Goal: Transaction & Acquisition: Obtain resource

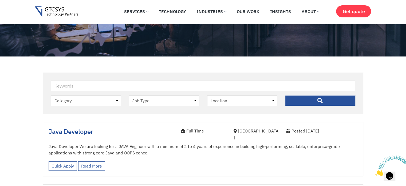
scroll to position [106, 0]
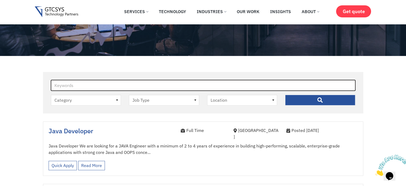
click at [81, 91] on input "Keywords" at bounding box center [203, 85] width 305 height 11
type input "devops"
click at [285, 95] on input "" at bounding box center [320, 100] width 70 height 11
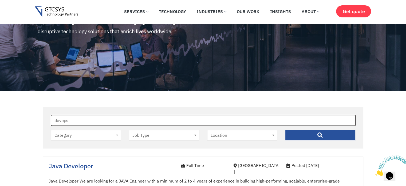
scroll to position [63, 0]
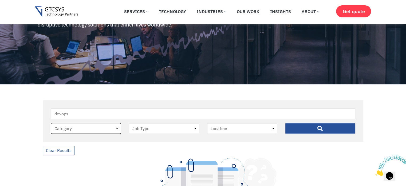
click at [118, 130] on select "Category job" at bounding box center [86, 128] width 70 height 11
click at [51, 123] on select "Category job" at bounding box center [86, 128] width 70 height 11
click at [115, 128] on select "Category job" at bounding box center [86, 128] width 70 height 11
select select "-1"
click at [51, 123] on select "Category job" at bounding box center [86, 128] width 70 height 11
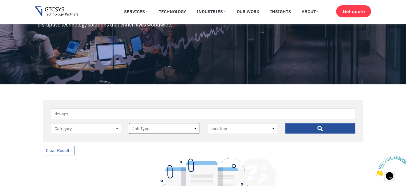
click at [137, 131] on select "Job Type Full Time Internee" at bounding box center [164, 128] width 70 height 11
click at [129, 123] on select "Job Type Full Time Internee" at bounding box center [164, 128] width 70 height 11
click at [144, 129] on select "Job Type Full Time Internee" at bounding box center [164, 128] width 70 height 11
select select "internee"
click at [129, 123] on select "Job Type Full Time Internee" at bounding box center [164, 128] width 70 height 11
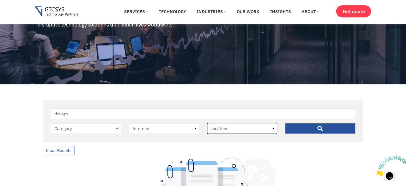
click at [226, 130] on select "Location Ahmedabad" at bounding box center [242, 128] width 70 height 11
select select "ahmedabad"
click at [207, 123] on select "Location Ahmedabad" at bounding box center [242, 128] width 70 height 11
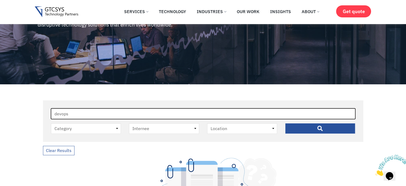
click at [130, 110] on input "devops" at bounding box center [203, 113] width 305 height 11
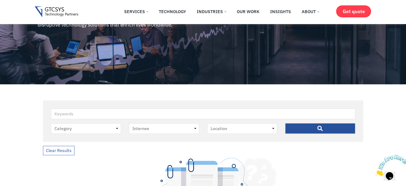
click at [300, 133] on input "" at bounding box center [320, 128] width 70 height 11
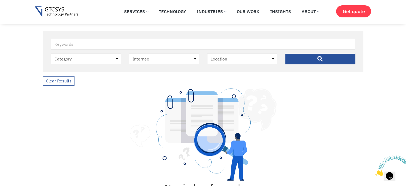
scroll to position [148, 0]
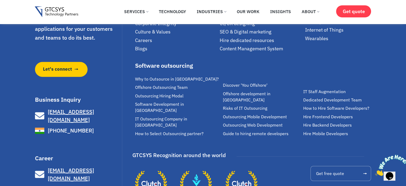
scroll to position [517, 0]
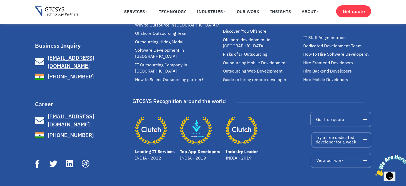
drag, startPoint x: 126, startPoint y: 56, endPoint x: 109, endPoint y: 67, distance: 20.2
click at [109, 67] on div "We make great software applications for your customers and teams to do its best…" at bounding box center [203, 50] width 337 height 258
click at [109, 72] on link "[PHONE_NUMBER]" at bounding box center [78, 76] width 86 height 9
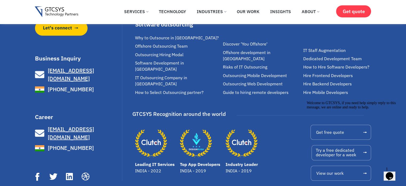
scroll to position [503, 0]
click at [18, 111] on div "We make great software applications for your customers and teams to do its best…" at bounding box center [203, 63] width 406 height 258
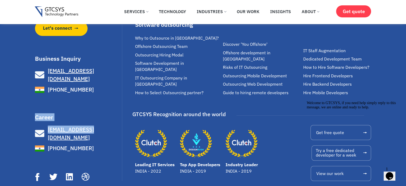
drag, startPoint x: 26, startPoint y: 113, endPoint x: 96, endPoint y: 118, distance: 70.7
click at [96, 118] on div "We make great software applications for your customers and teams to do its best…" at bounding box center [203, 63] width 406 height 258
copy div "Career [EMAIL_ADDRESS][DOMAIN_NAME]"
click at [64, 106] on div "We make great software applications for your customers and teams to do its best…" at bounding box center [79, 64] width 88 height 234
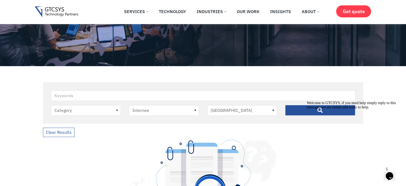
scroll to position [82, 0]
